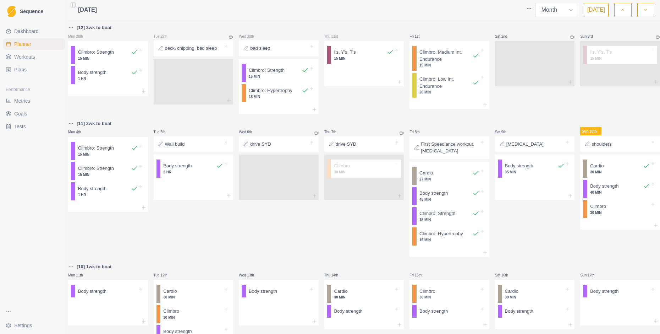
select select "month"
click at [605, 229] on div at bounding box center [620, 225] width 80 height 9
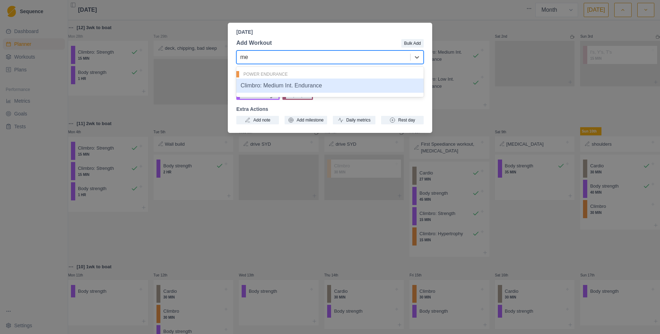
type input "med"
click at [319, 88] on div "Climbro: Medium Int. Endurance" at bounding box center [329, 85] width 187 height 14
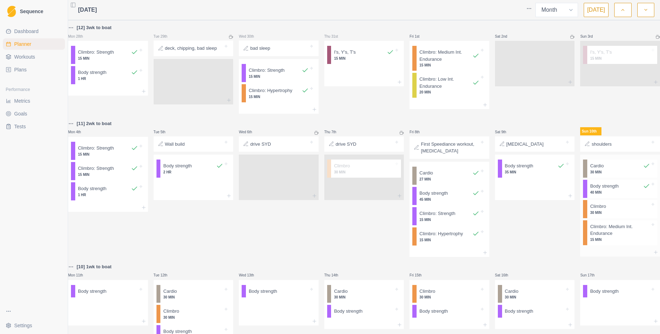
click at [595, 237] on p "Climbro: Medium Int. Endurance" at bounding box center [620, 230] width 60 height 14
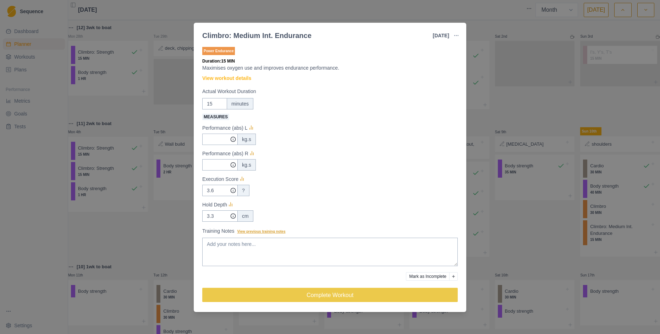
click at [280, 232] on span "View previous training notes" at bounding box center [261, 231] width 48 height 4
click at [280, 237] on textarea "Training Notes View previous training notes" at bounding box center [330, 251] width 256 height 28
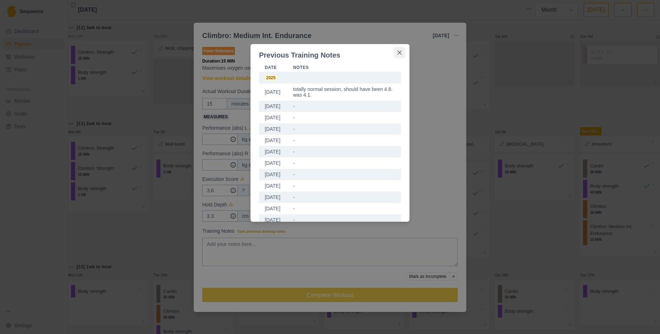
click at [400, 51] on icon "Close" at bounding box center [400, 52] width 4 height 4
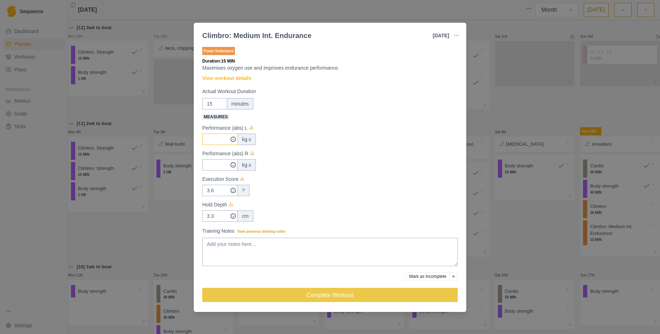
click at [213, 140] on input "Measures" at bounding box center [219, 138] width 35 height 11
type input "9093"
type input "9396"
type input "4.7"
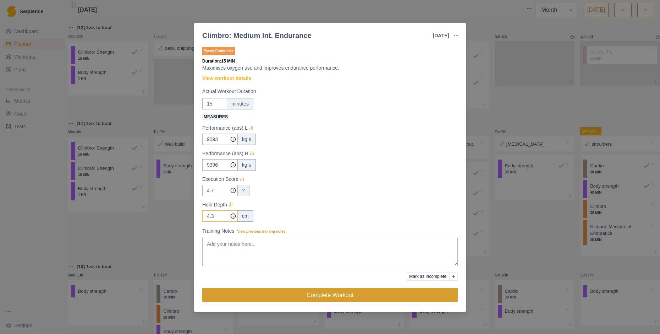
type input "4.3"
click at [336, 298] on button "Complete Workout" at bounding box center [330, 295] width 256 height 14
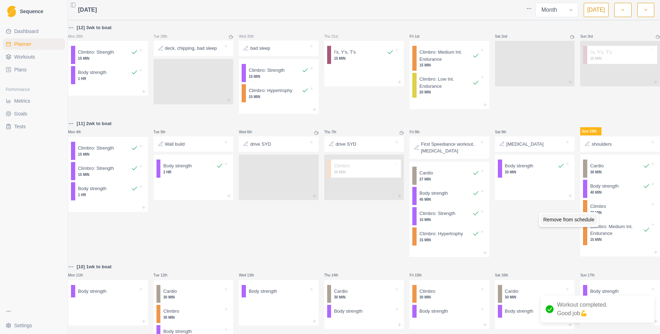
click at [593, 218] on div "Remove from schedule" at bounding box center [569, 219] width 57 height 11
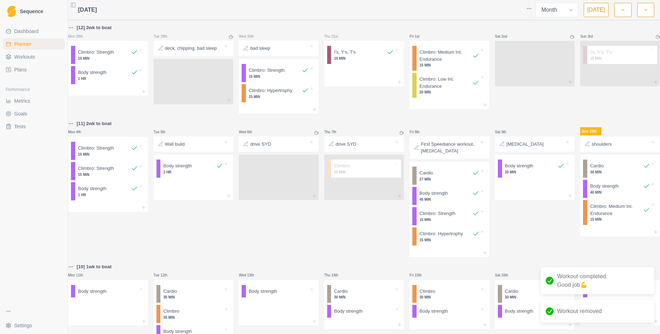
click at [600, 256] on div "Sun 10th shoulders Cardio 30 MIN Body strength 40 MIN Climbro: Medium Int. Endu…" at bounding box center [620, 187] width 80 height 137
click at [605, 236] on div at bounding box center [620, 232] width 80 height 9
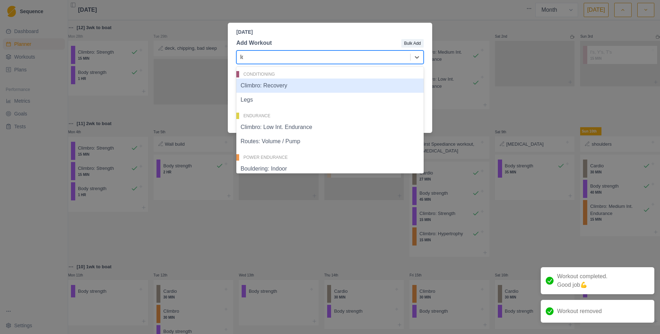
type input "low"
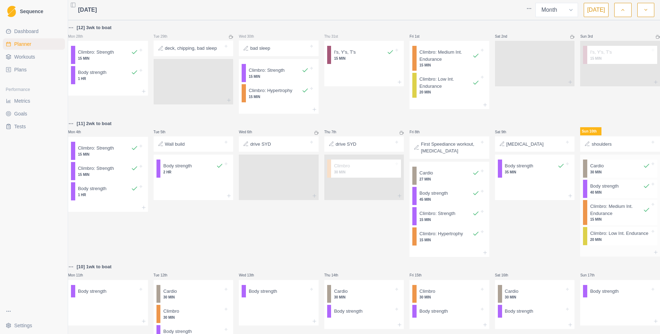
click at [601, 237] on p "Climbro: Low Int. Endurance" at bounding box center [619, 233] width 58 height 7
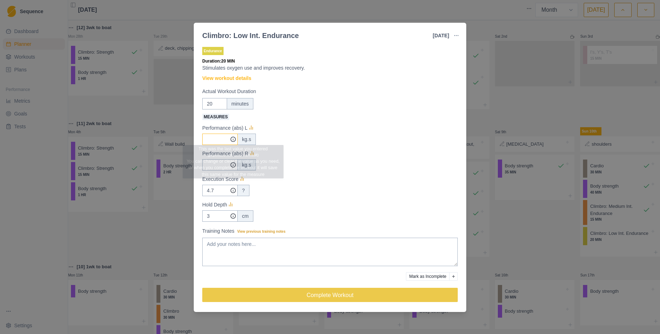
click at [224, 140] on input "Measures" at bounding box center [219, 138] width 35 height 11
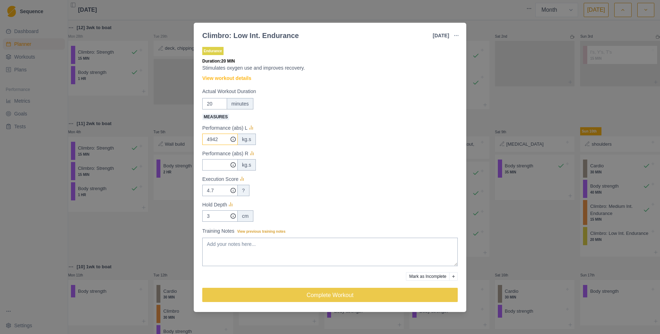
type input "4942"
type input "5175"
type input "4.8"
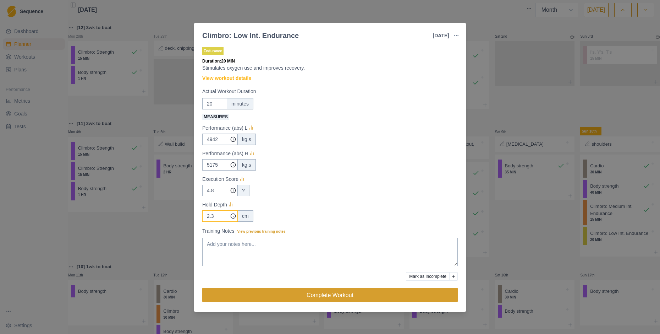
type input "2.3"
click at [335, 296] on button "Complete Workout" at bounding box center [330, 295] width 256 height 14
